Goal: Find specific fact

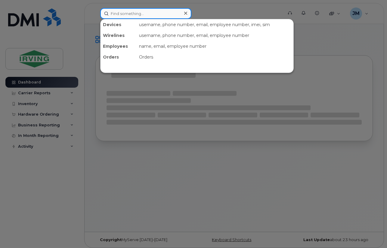
click at [143, 14] on input at bounding box center [145, 13] width 91 height 11
paste input "[PHONE_NUMBER]"
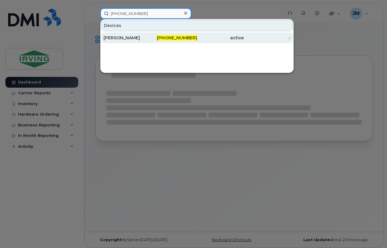
type input "[PHONE_NUMBER]"
click at [144, 39] on div "[PERSON_NAME]" at bounding box center [126, 38] width 47 height 6
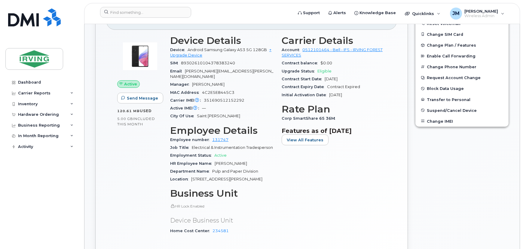
scroll to position [137, 0]
